Goal: Feedback & Contribution: Submit feedback/report problem

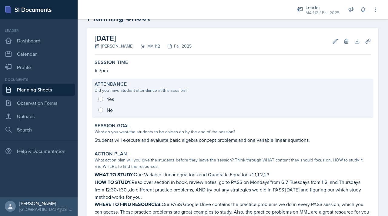
click at [105, 100] on div "Yes No" at bounding box center [233, 105] width 276 height 22
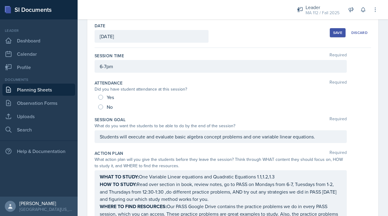
scroll to position [31, 0]
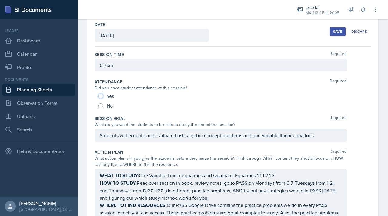
click at [102, 96] on input "Yes" at bounding box center [100, 96] width 5 height 5
radio input "true"
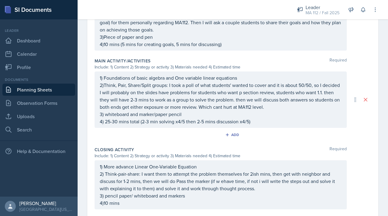
scroll to position [355, 0]
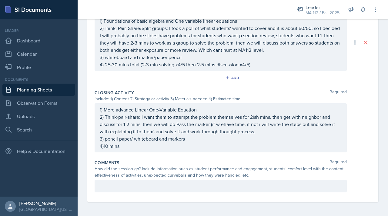
click at [111, 188] on p at bounding box center [221, 185] width 242 height 7
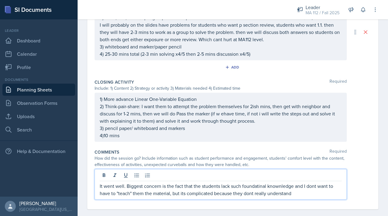
click at [250, 182] on p "It went well. Biggest concern is the fact that the students lack such foundatin…" at bounding box center [221, 189] width 242 height 15
click at [256, 186] on p "It went well. Biggest concern is the fact that the students lack such foundatin…" at bounding box center [221, 189] width 242 height 15
click at [281, 183] on p "It went well. Biggest concern is the fact that the students lack such foundatio…" at bounding box center [221, 189] width 242 height 15
click at [249, 194] on p "It went well. Biggest concern is the fact that the students lack such foundatio…" at bounding box center [221, 189] width 242 height 15
click at [252, 195] on p "It went well. Biggest concern is the fact that the students lack such foundatio…" at bounding box center [221, 189] width 242 height 15
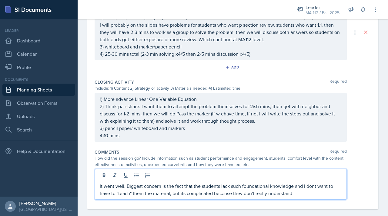
click at [311, 187] on p "It went well. Biggest concern is the fact that the students lack such foundatio…" at bounding box center [221, 189] width 242 height 15
click at [314, 187] on p "It went well. Biggest concern is the fact that the students lack such foundatio…" at bounding box center [221, 189] width 242 height 15
click at [304, 195] on p "It went well. Biggest concern is the fact that the students lack such foundatio…" at bounding box center [221, 189] width 242 height 15
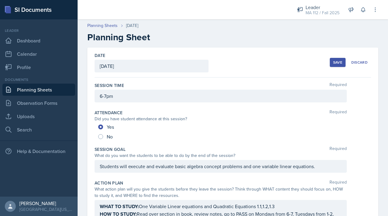
scroll to position [0, 0]
click at [332, 57] on div "Save Discard" at bounding box center [350, 62] width 41 height 14
click at [334, 66] on button "Save" at bounding box center [338, 62] width 16 height 9
